Goal: Check status: Check status

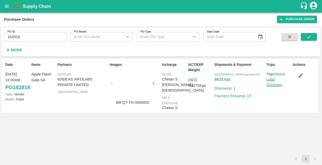
click at [136, 92] on div at bounding box center [133, 84] width 38 height 27
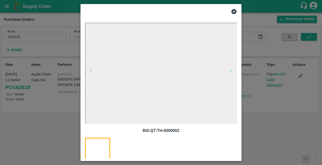
click at [233, 10] on icon at bounding box center [234, 11] width 5 height 5
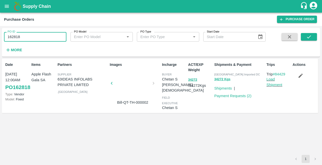
click at [26, 36] on input "162818" at bounding box center [35, 37] width 62 height 10
click at [307, 34] on icon "submit" at bounding box center [309, 37] width 6 height 6
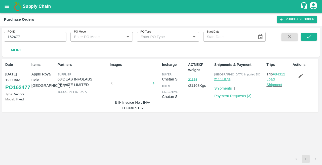
click at [131, 81] on div at bounding box center [133, 84] width 38 height 27
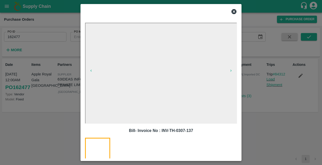
click at [235, 13] on icon at bounding box center [234, 11] width 5 height 5
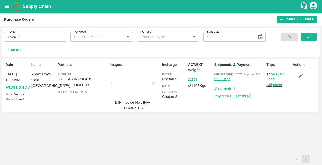
click at [28, 38] on input "162477" at bounding box center [35, 37] width 62 height 10
type input "162818"
click at [309, 36] on icon "submit" at bounding box center [309, 37] width 6 height 6
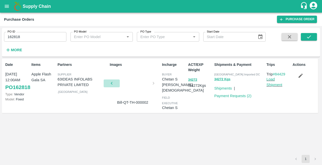
click at [119, 80] on button "button" at bounding box center [112, 83] width 16 height 8
click at [136, 83] on div at bounding box center [133, 84] width 38 height 27
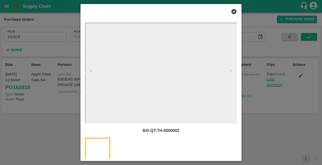
click at [235, 11] on icon at bounding box center [234, 11] width 5 height 5
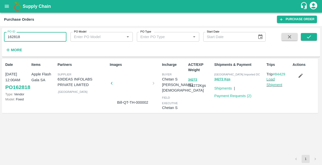
click at [21, 39] on input "162818" at bounding box center [35, 37] width 62 height 10
type input "1"
type input "163643"
click at [308, 36] on icon "submit" at bounding box center [309, 37] width 6 height 6
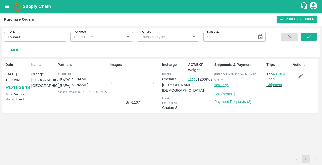
click at [131, 82] on div at bounding box center [133, 84] width 38 height 27
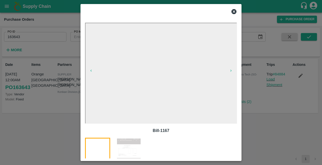
click at [235, 10] on icon at bounding box center [234, 11] width 5 height 5
